Goal: Information Seeking & Learning: Learn about a topic

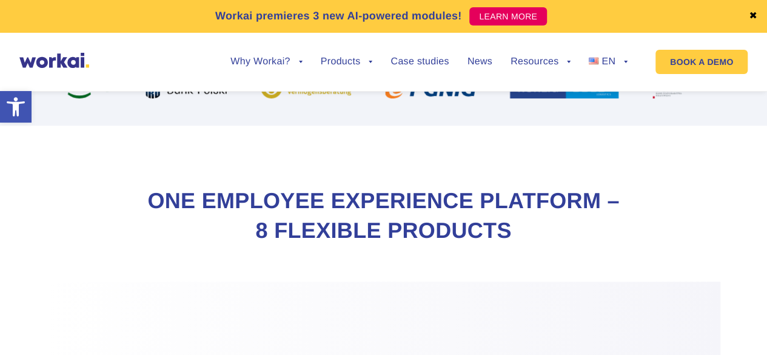
scroll to position [509, 0]
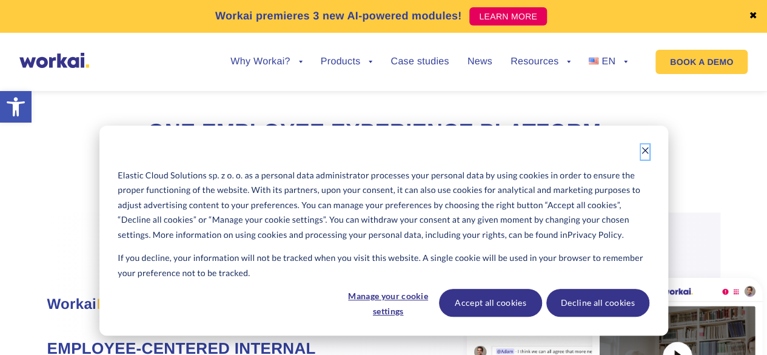
click at [647, 153] on icon "Dismiss cookie banner" at bounding box center [644, 150] width 7 height 7
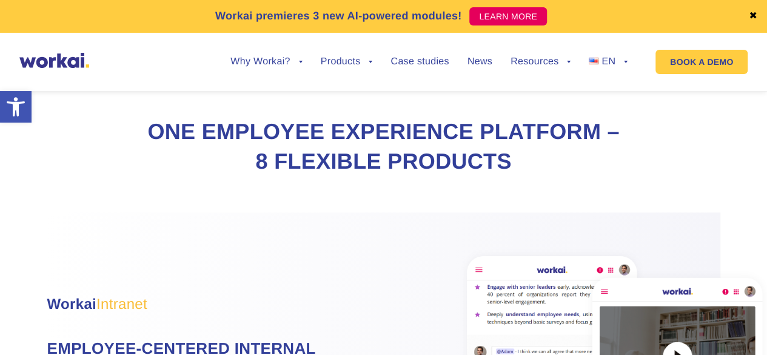
click at [382, 142] on h2 "One Employee Experience Platform – 8 flexible products" at bounding box center [383, 146] width 485 height 59
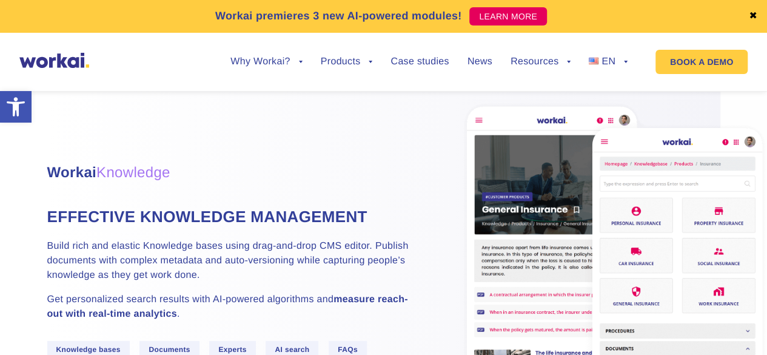
scroll to position [1576, 0]
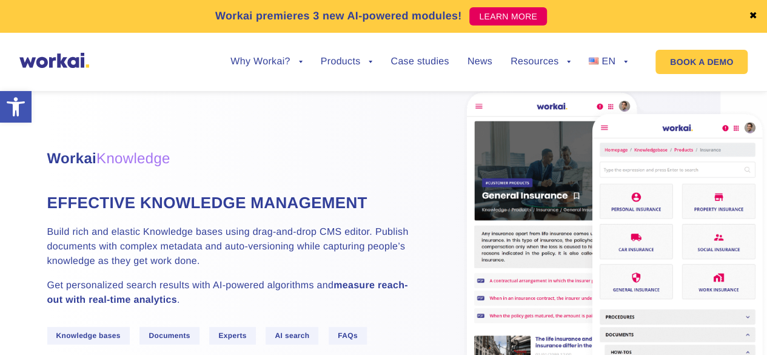
click at [294, 170] on h3 "Workai Knowledge" at bounding box center [229, 159] width 364 height 22
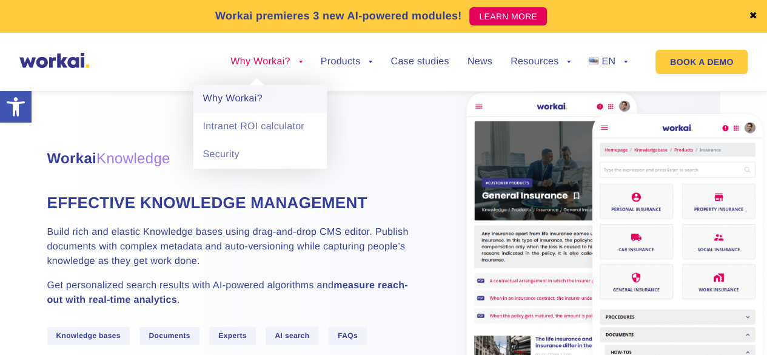
click at [248, 95] on link "Why Workai?" at bounding box center [259, 99] width 133 height 28
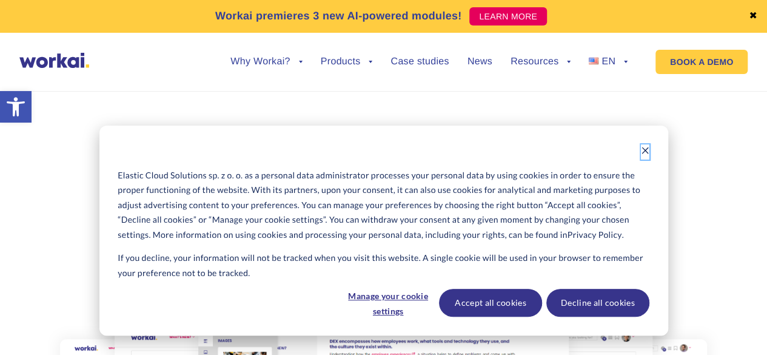
click at [645, 150] on icon "Dismiss cookie banner" at bounding box center [644, 150] width 7 height 7
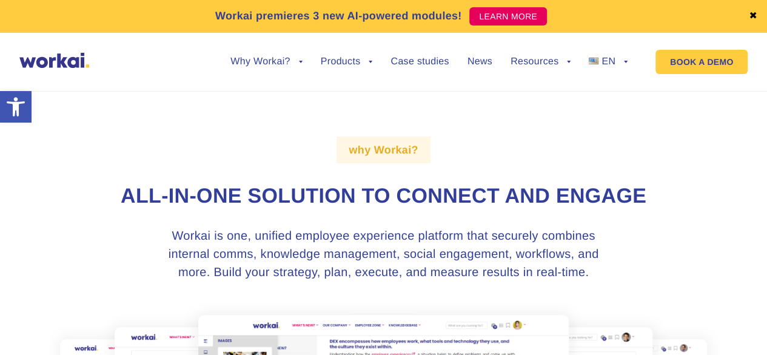
click at [385, 267] on h3 "Workai is one, unified employee experience platform that securely combines inte…" at bounding box center [383, 254] width 454 height 55
